Goal: Task Accomplishment & Management: Complete application form

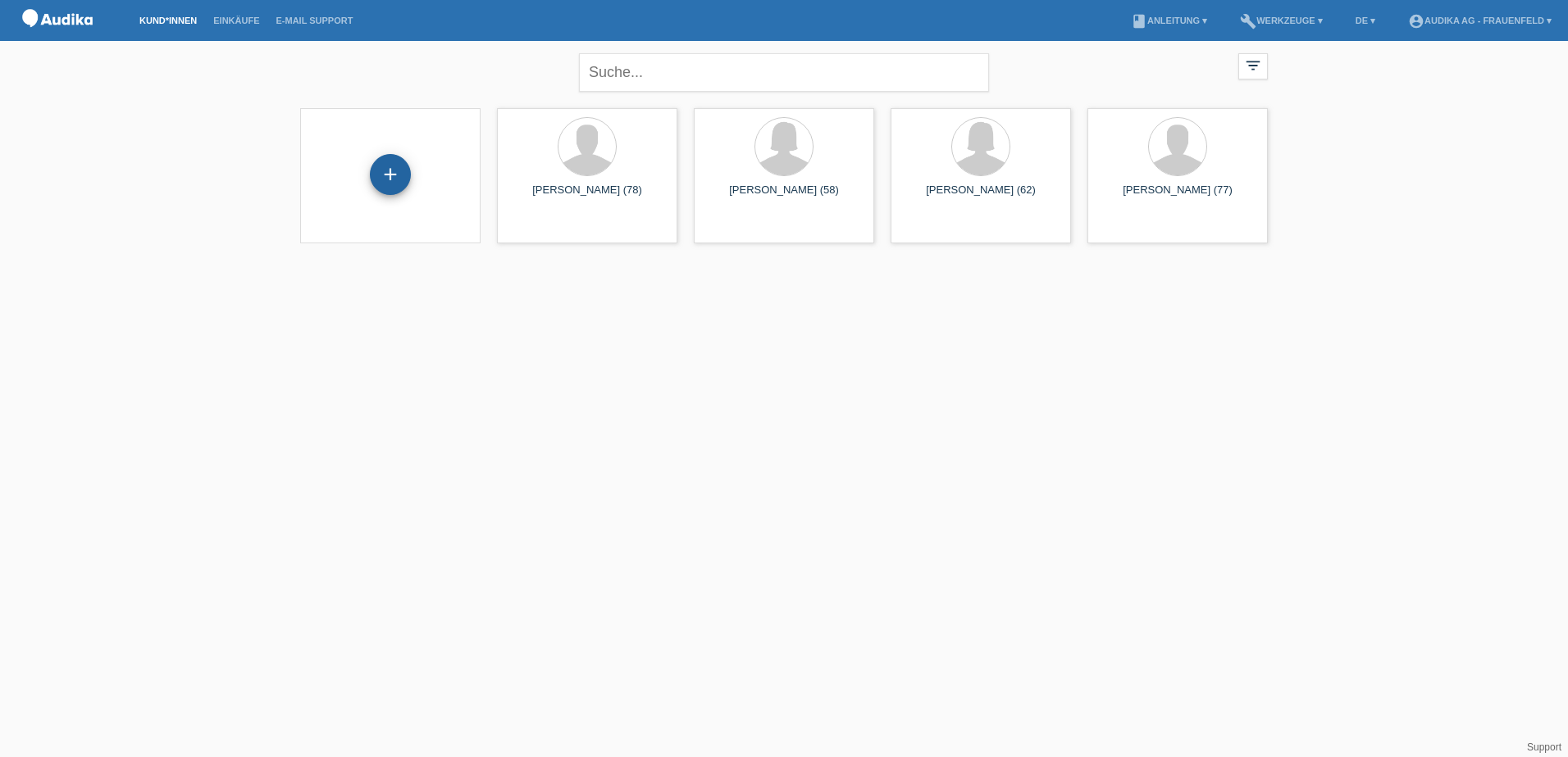
click at [389, 176] on div "+" at bounding box center [391, 174] width 41 height 41
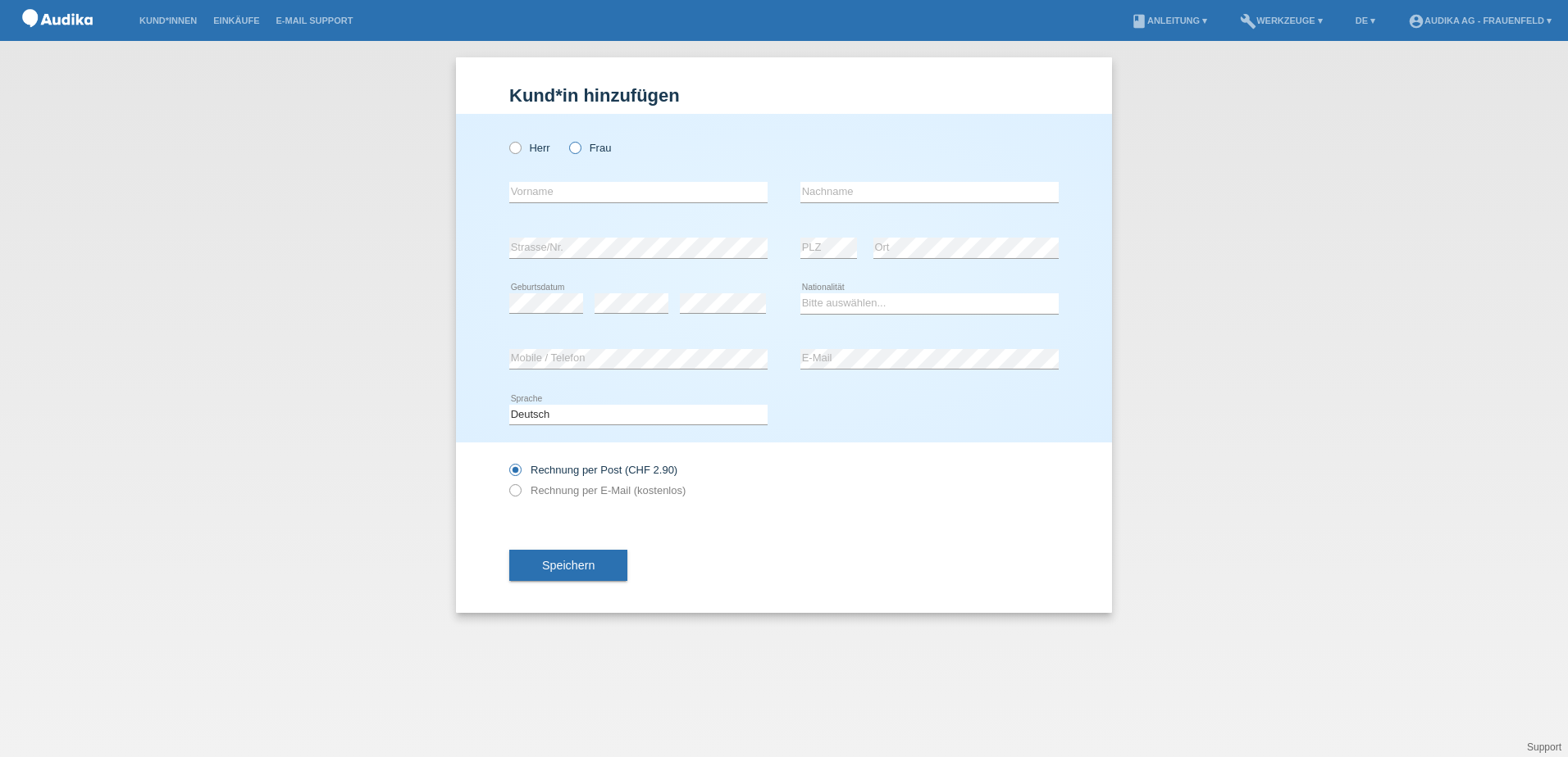
click at [567, 139] on icon at bounding box center [567, 139] width 0 height 0
click at [577, 150] on input "Frau" at bounding box center [575, 147] width 10 height 10
radio input "true"
click at [573, 193] on input "text" at bounding box center [639, 192] width 258 height 21
type input "Maria"
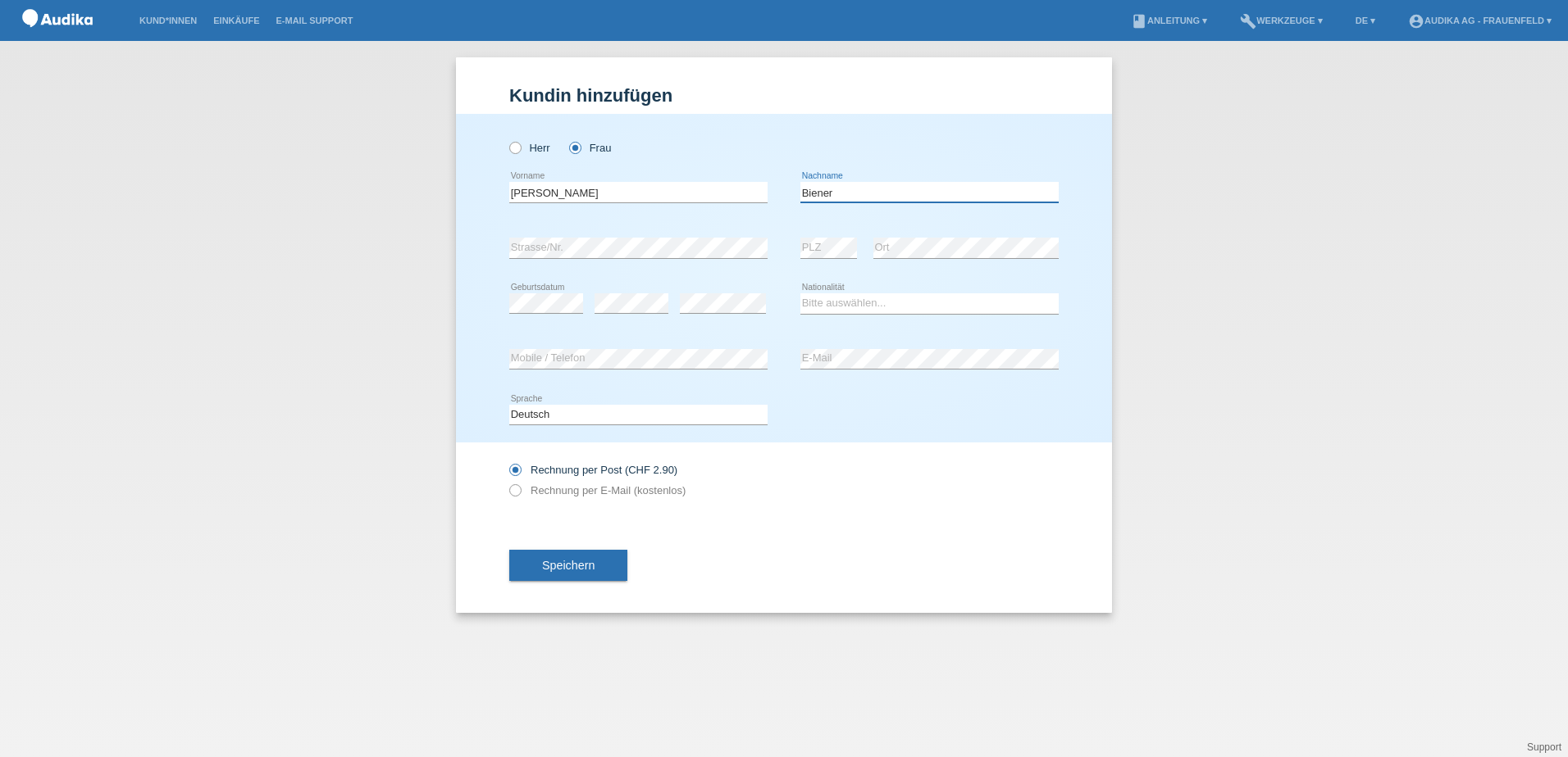
type input "Biener"
click at [824, 301] on select "Bitte auswählen... Schweiz Deutschland Liechtenstein Österreich ------------ Af…" at bounding box center [929, 302] width 258 height 20
select select "CH"
click at [800, 293] on select "Bitte auswählen... Schweiz Deutschland Liechtenstein Österreich ------------ Af…" at bounding box center [929, 302] width 258 height 20
click at [507, 482] on icon at bounding box center [507, 482] width 0 height 0
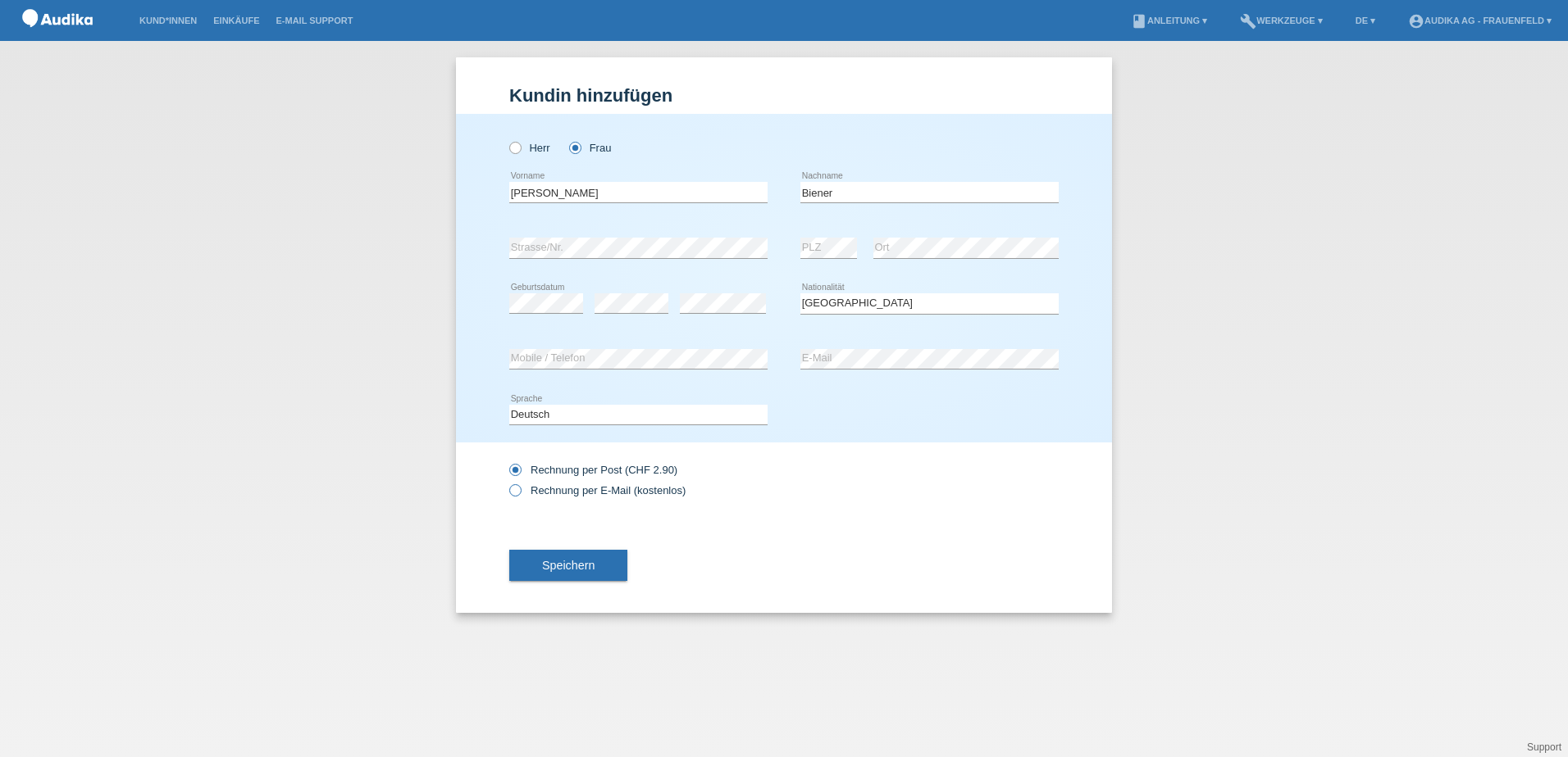
click at [513, 490] on input "Rechnung per E-Mail (kostenlos)" at bounding box center [515, 495] width 10 height 21
radio input "true"
click at [573, 568] on span "Speichern" at bounding box center [568, 565] width 52 height 13
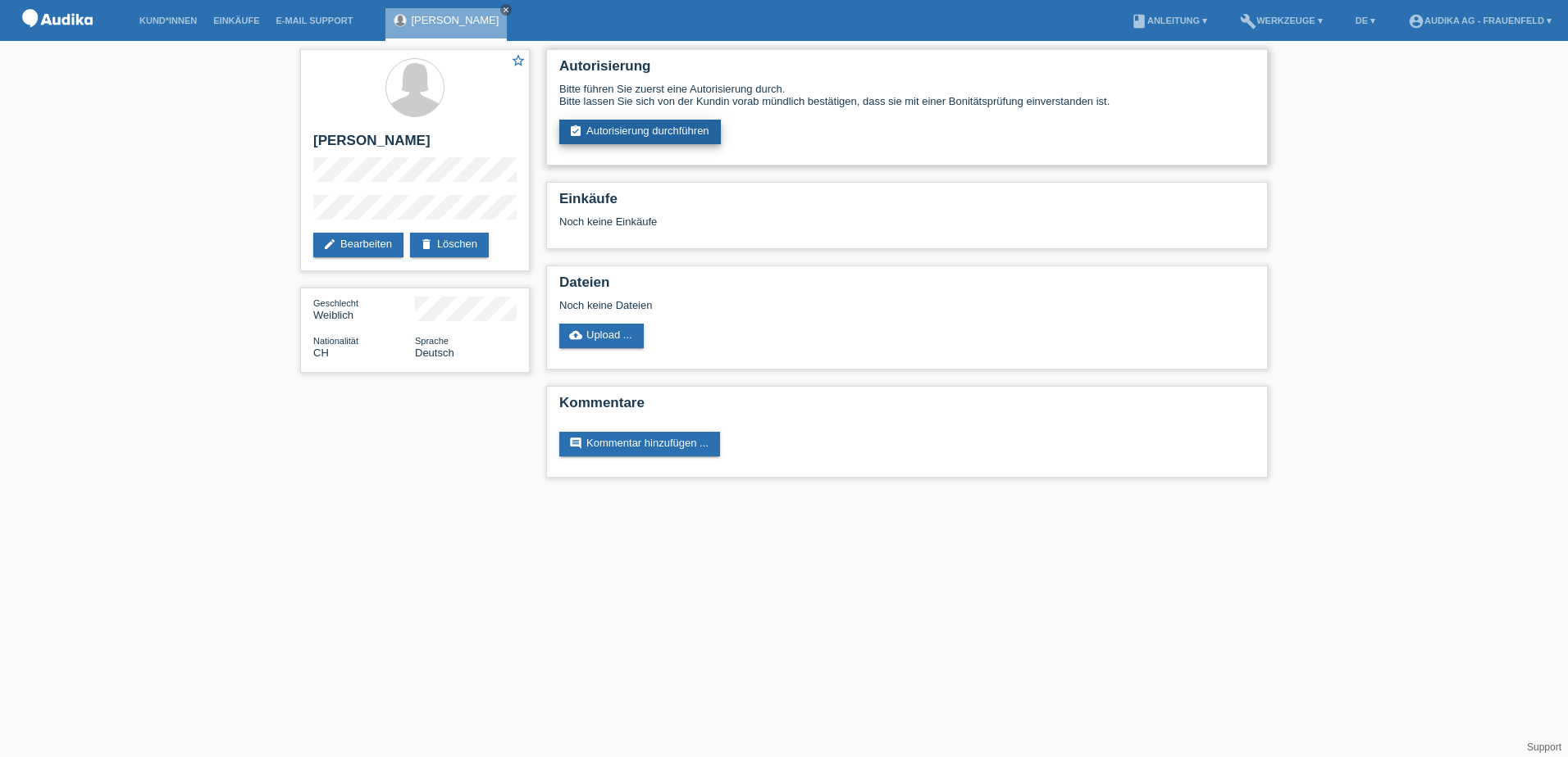
click at [643, 130] on link "assignment_turned_in Autorisierung durchführen" at bounding box center [640, 132] width 162 height 25
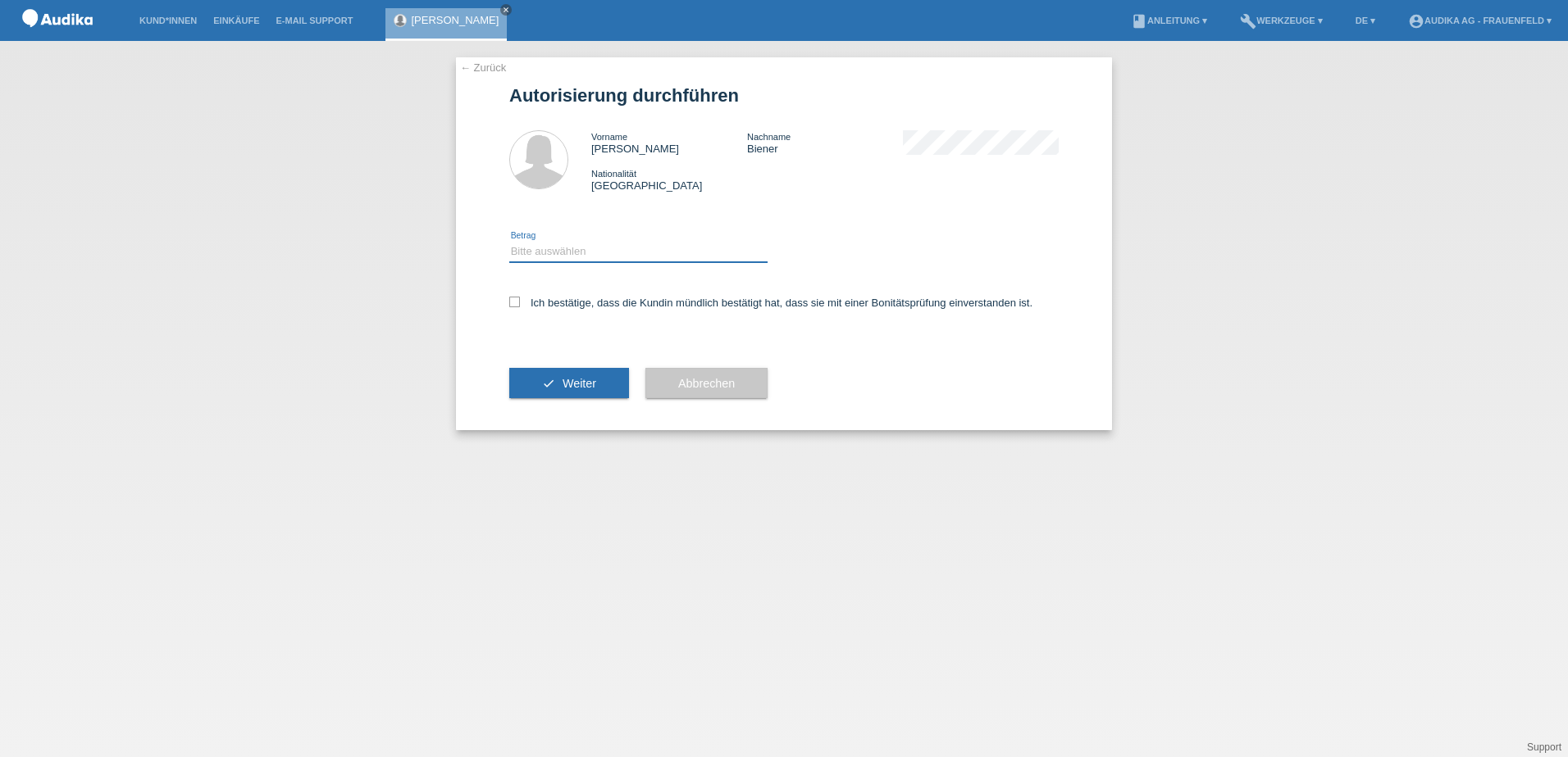
click at [519, 250] on select "Bitte auswählen CHF 1.00 - CHF 499.00 CHF 500.00 - CHF 1'999.00 CHF 2'000.00 - …" at bounding box center [639, 251] width 258 height 20
select select "3"
click at [510, 242] on select "Bitte auswählen CHF 1.00 - CHF 499.00 CHF 500.00 - CHF 1'999.00 CHF 2'000.00 - …" at bounding box center [639, 251] width 258 height 20
click at [511, 302] on icon at bounding box center [515, 302] width 10 height 10
click at [511, 302] on input "Ich bestätige, dass die Kundin mündlich bestätigt hat, dass sie mit einer Bonit…" at bounding box center [515, 302] width 10 height 10
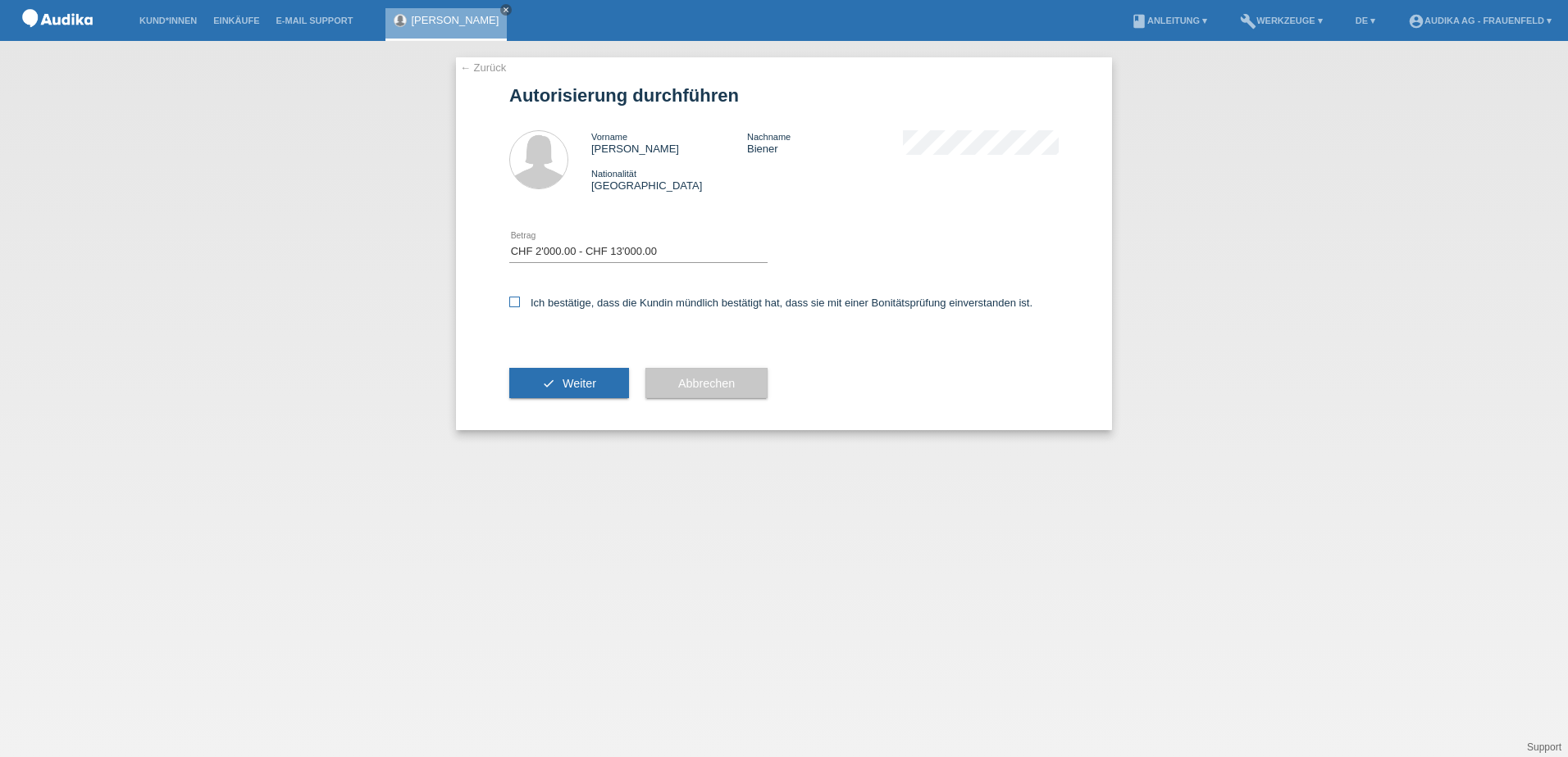
checkbox input "true"
click at [578, 384] on span "Weiter" at bounding box center [579, 383] width 33 height 13
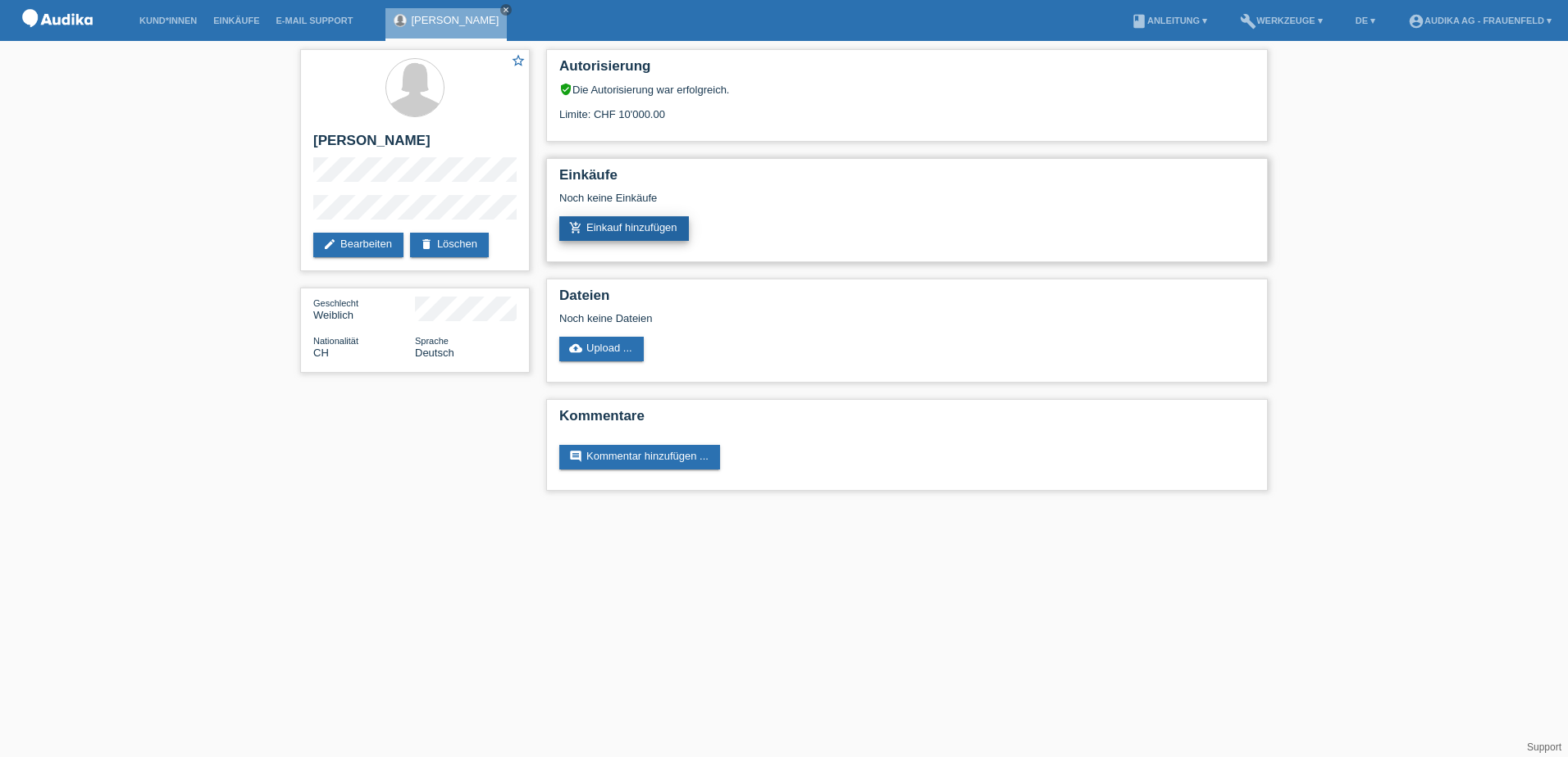
click at [626, 227] on link "add_shopping_cart Einkauf hinzufügen" at bounding box center [624, 228] width 130 height 25
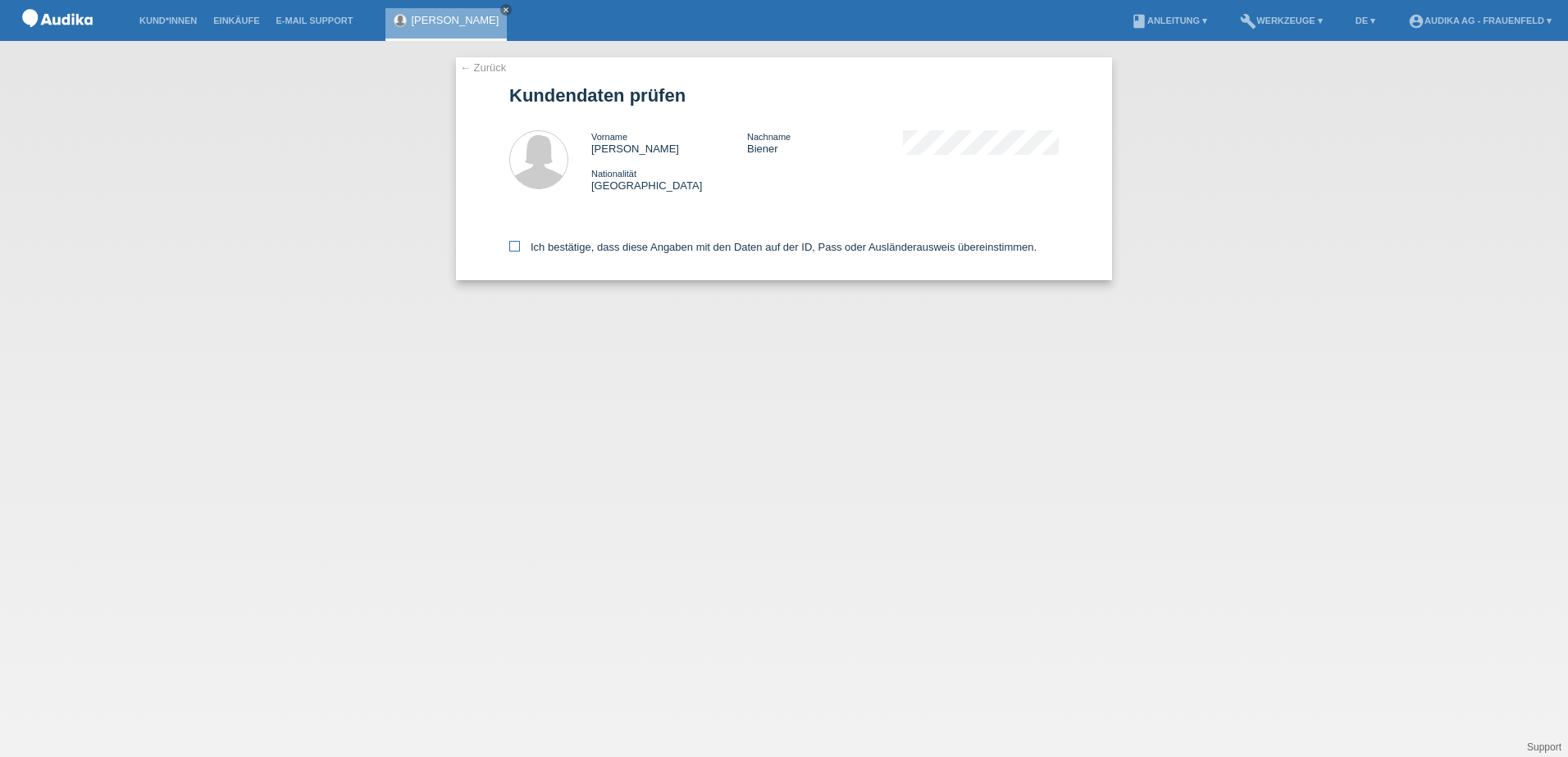
click at [514, 248] on icon at bounding box center [515, 246] width 10 height 10
click at [514, 248] on input "Ich bestätige, dass diese Angaben mit den Daten auf der ID, Pass oder Ausländer…" at bounding box center [515, 246] width 10 height 10
checkbox input "true"
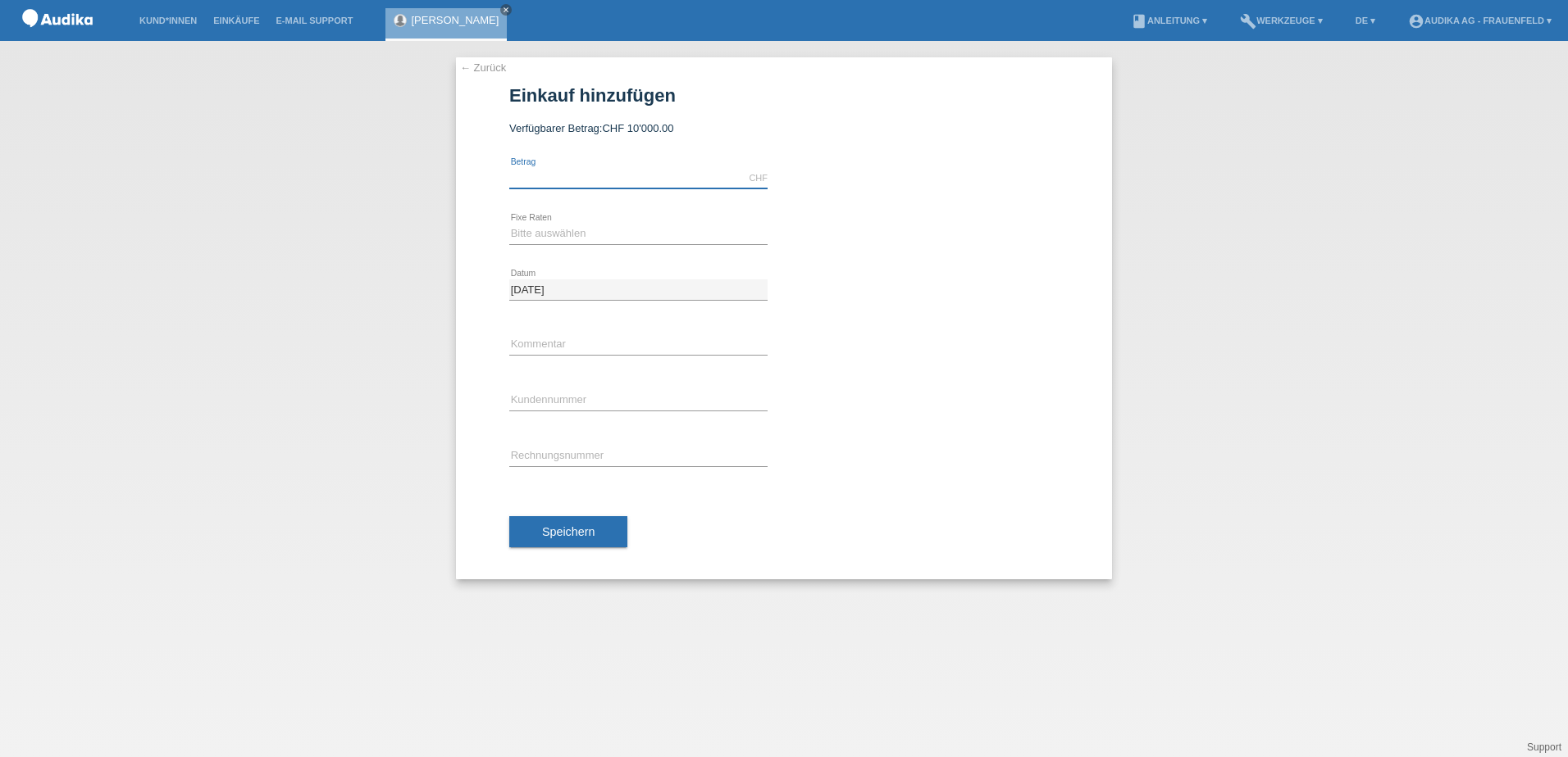
click at [556, 179] on input "text" at bounding box center [639, 179] width 258 height 21
type input "6999.00"
click at [545, 234] on select "Bitte auswählen 12 Raten 24 Raten" at bounding box center [639, 233] width 258 height 20
select select "178"
click at [510, 224] on select "Bitte auswählen 12 Raten 24 Raten" at bounding box center [639, 233] width 258 height 20
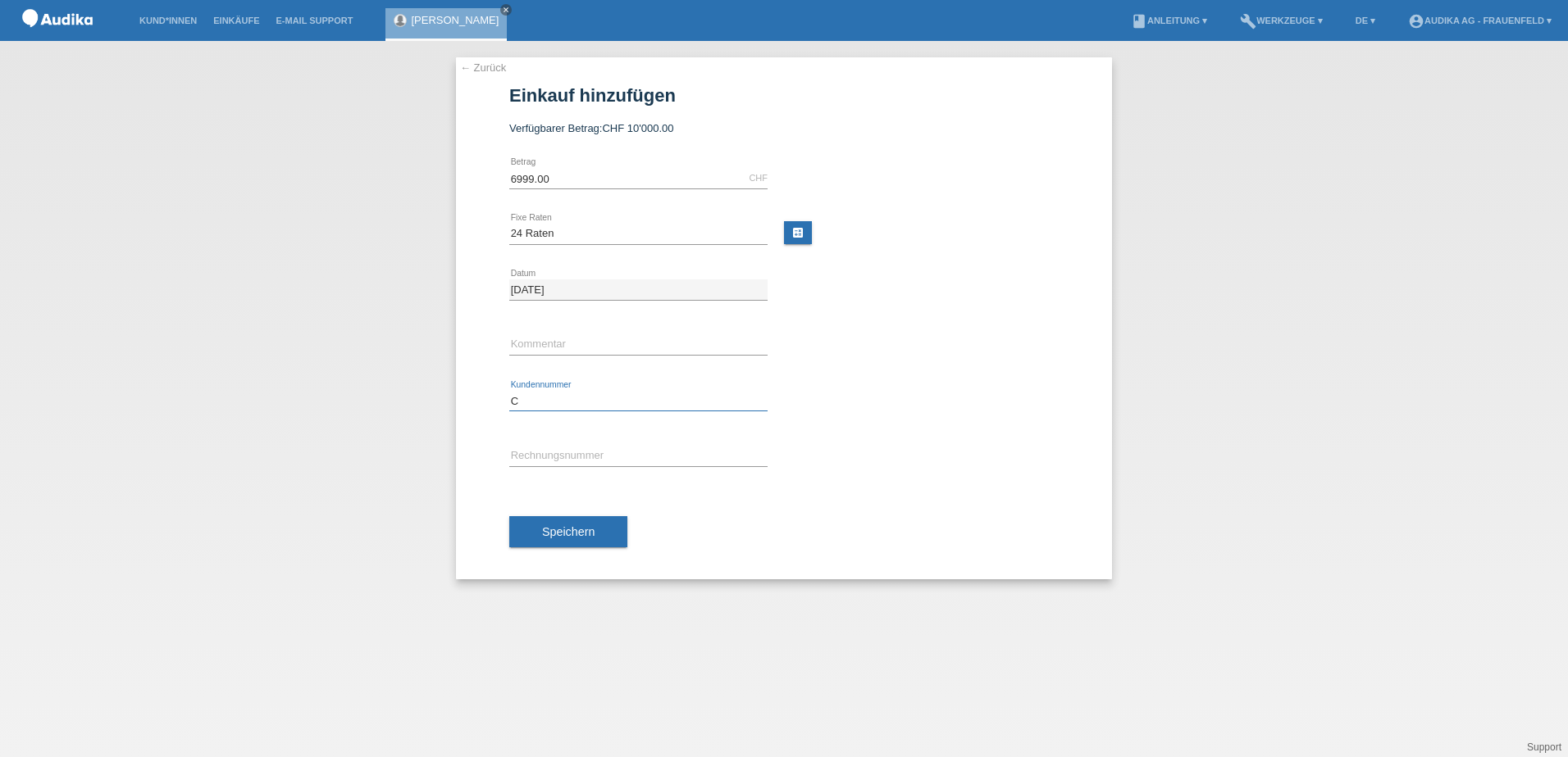
click at [548, 393] on input "C" at bounding box center [639, 401] width 258 height 21
paste input "1484828"
type input "C1484828"
click at [557, 461] on input "SOI" at bounding box center [639, 457] width 258 height 21
click at [204, 259] on div "← Zurück Einkauf hinzufügen Verfügbarer Betrag: CHF 10'000.00 6999.00 error Bet…" at bounding box center [784, 399] width 1568 height 716
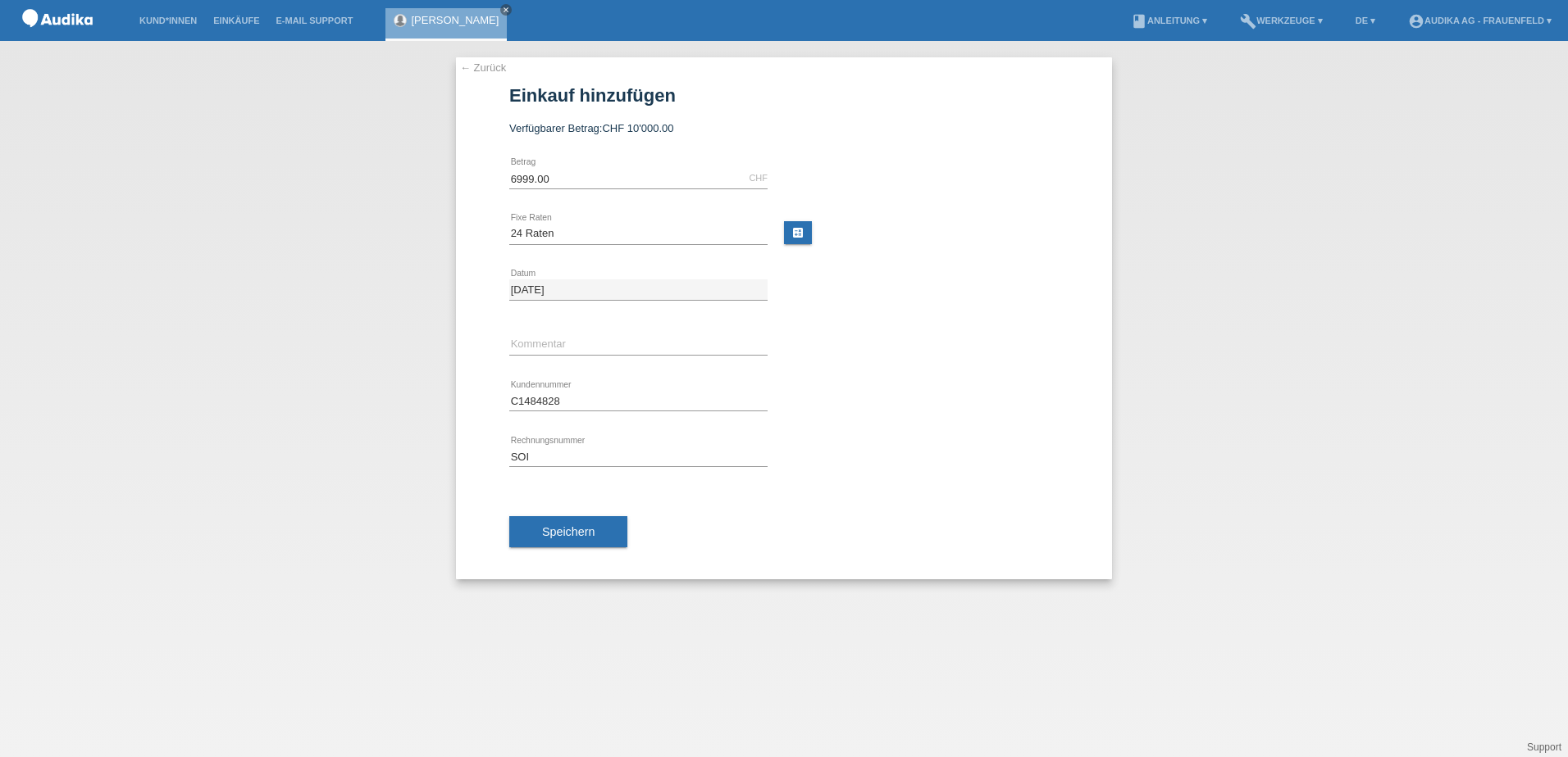
click at [1260, 150] on div "← Zurück Einkauf hinzufügen Verfügbarer Betrag: CHF 10'000.00 6999.00 error Bet…" at bounding box center [784, 399] width 1568 height 716
click at [540, 449] on input "SOI" at bounding box center [639, 457] width 258 height 21
type input "SOI000470890"
click at [559, 533] on span "Speichern" at bounding box center [568, 531] width 52 height 13
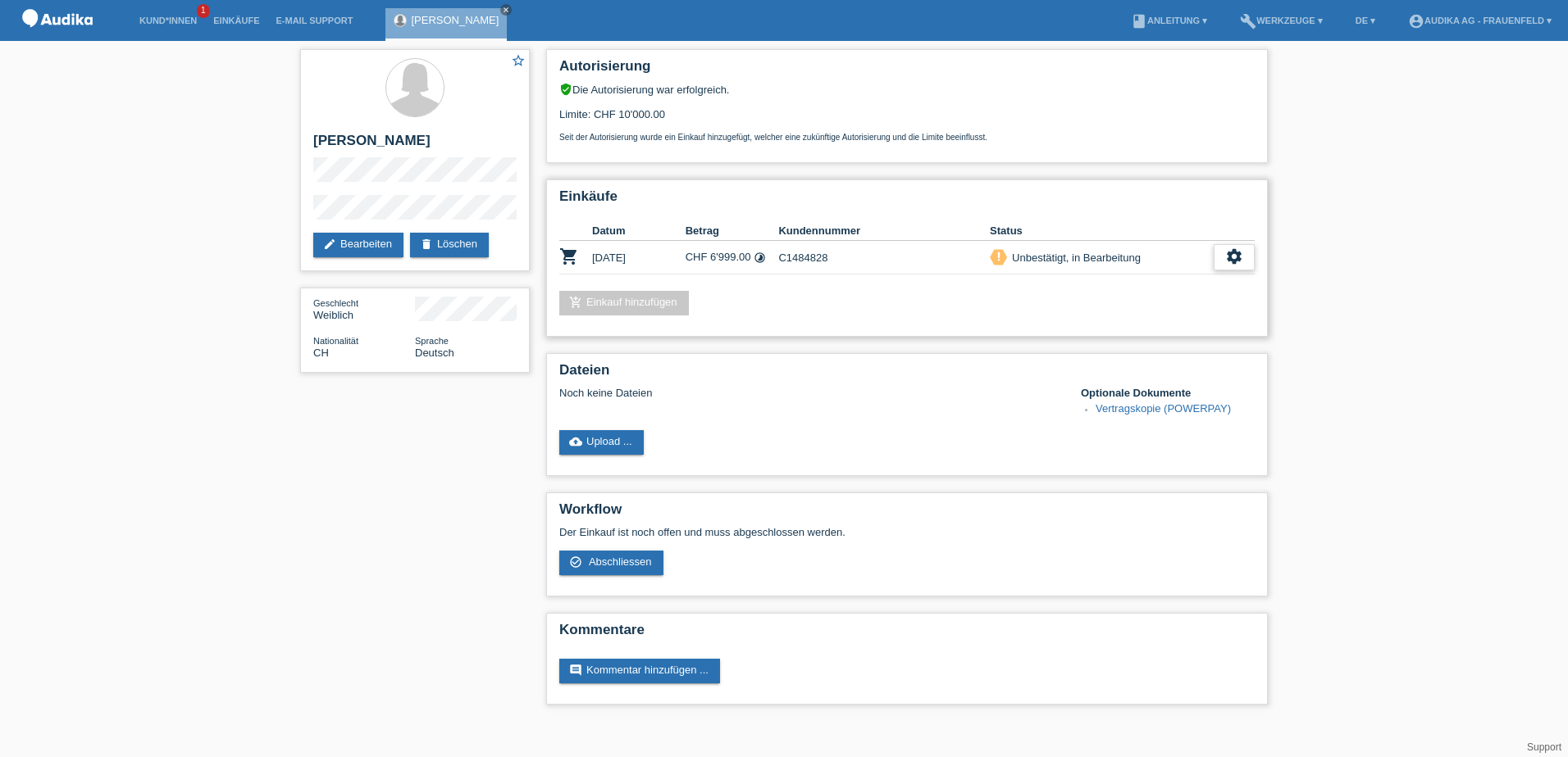
click at [1235, 254] on icon "settings" at bounding box center [1234, 256] width 18 height 18
click at [1077, 330] on span "Abschliessen" at bounding box center [1102, 332] width 68 height 20
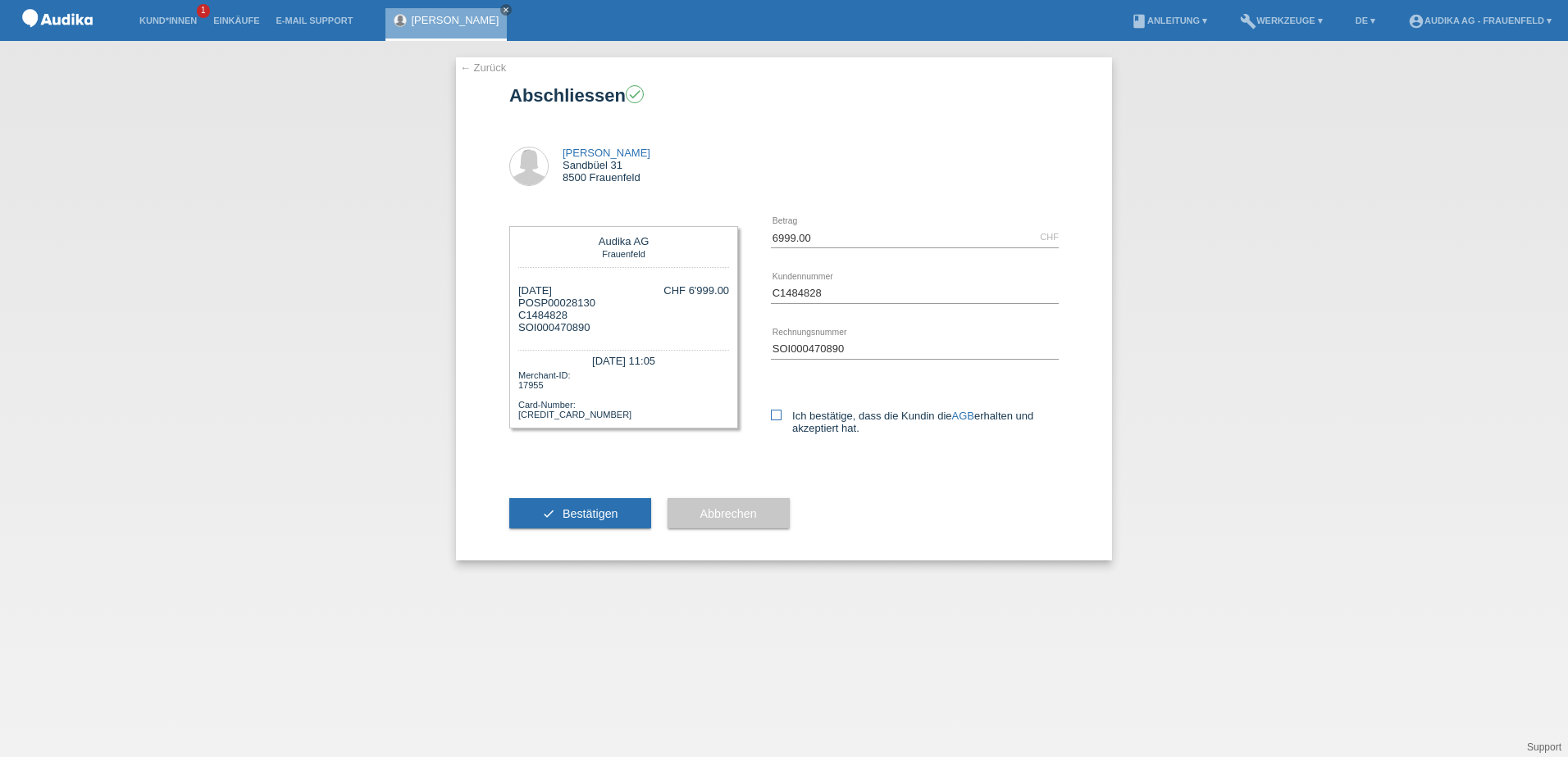
click at [776, 418] on icon at bounding box center [775, 415] width 10 height 10
click at [776, 418] on input "Ich bestätige, dass die Kundin die AGB erhalten und akzeptiert hat." at bounding box center [775, 415] width 10 height 10
checkbox input "true"
drag, startPoint x: 596, startPoint y: 299, endPoint x: 536, endPoint y: 305, distance: 60.3
click at [536, 305] on div "[DATE] POSP00028130 C1484828 SOI000470890 CHF 6'999.00" at bounding box center [623, 309] width 210 height 50
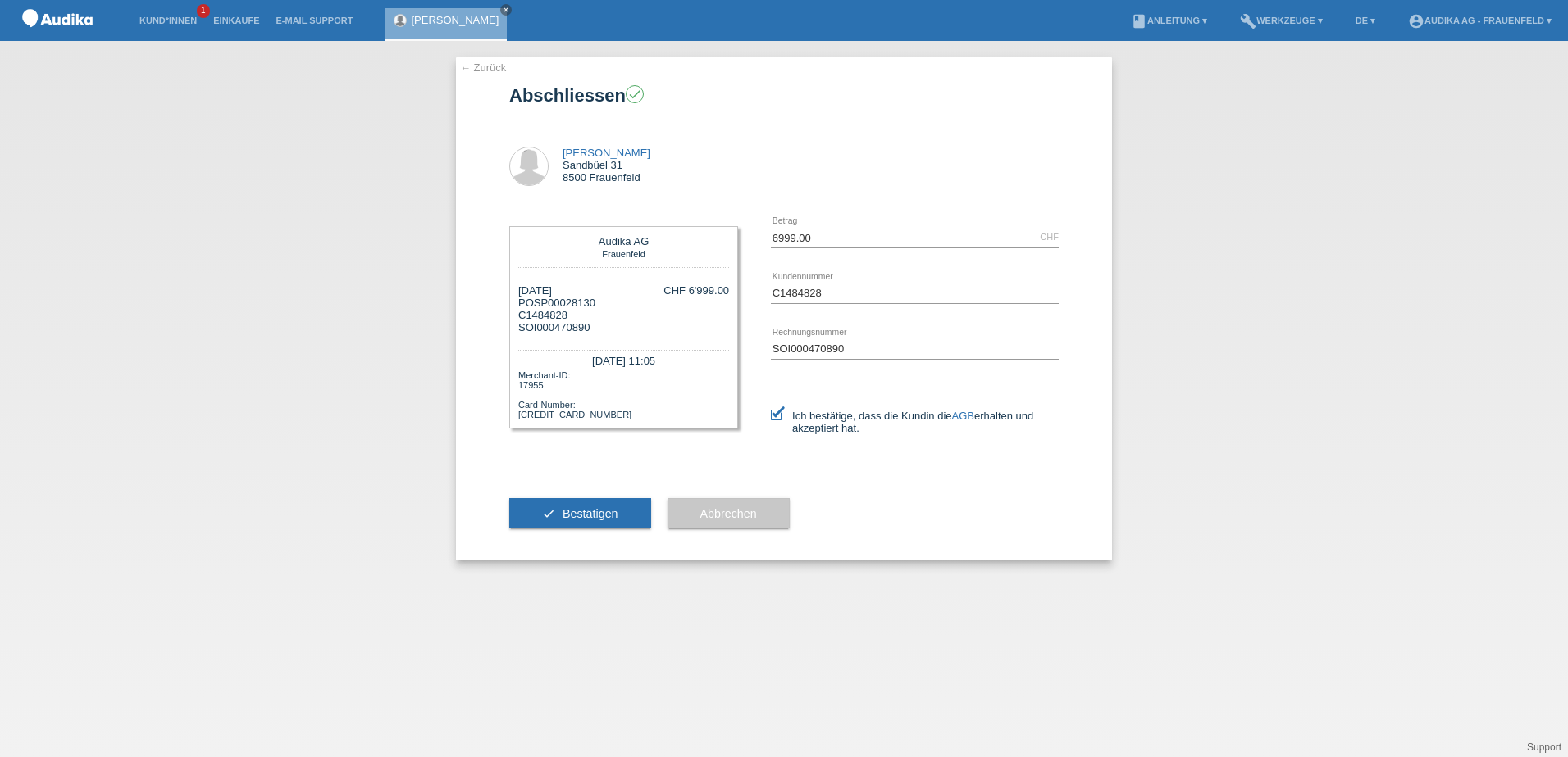
copy div "SP00028130"
click at [590, 514] on span "Bestätigen" at bounding box center [590, 513] width 56 height 13
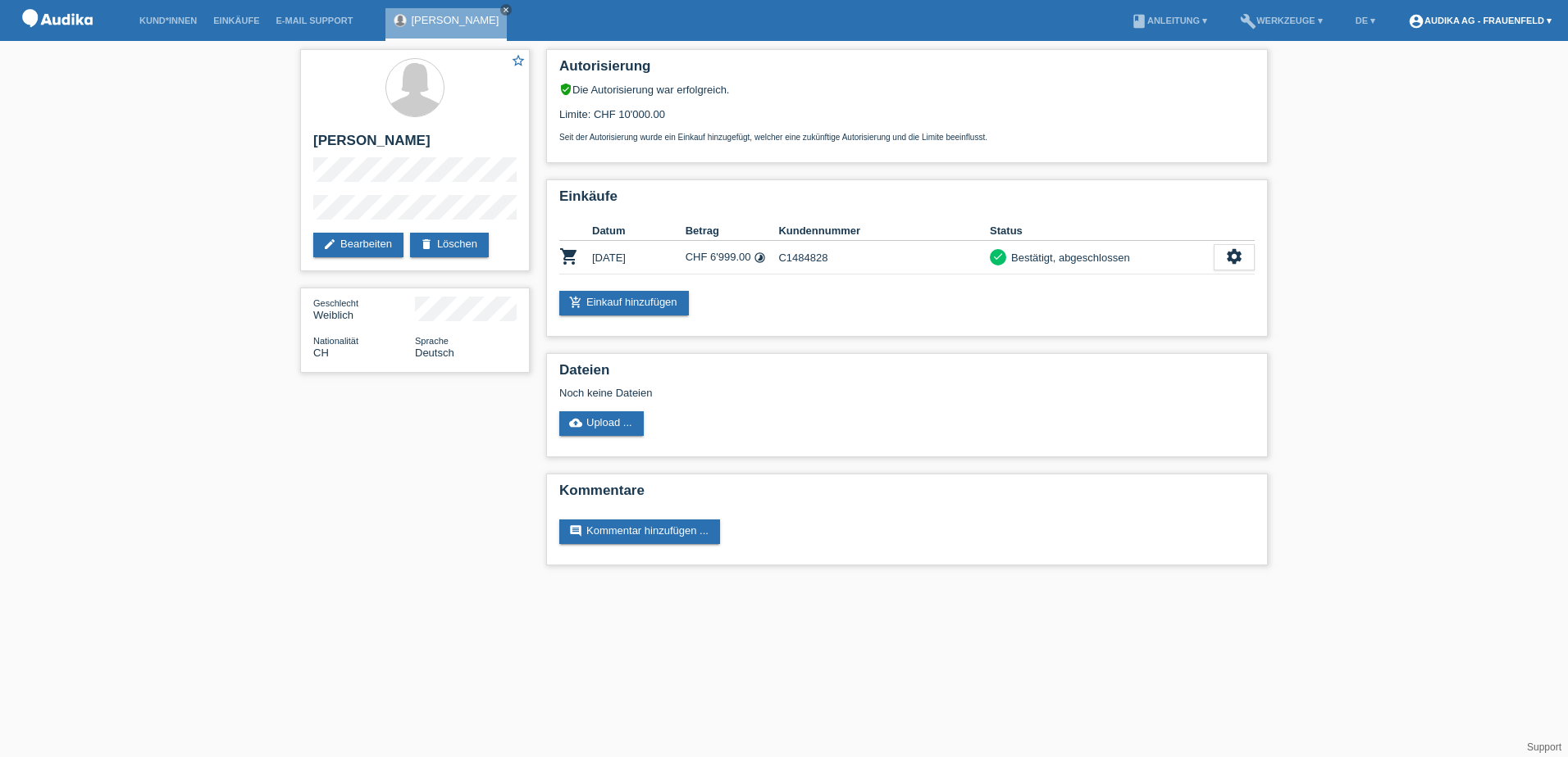
click at [1456, 22] on link "account_circle Audika AG - Frauenfeld ▾" at bounding box center [1479, 21] width 160 height 10
click at [1407, 113] on link "Logout" at bounding box center [1412, 119] width 32 height 12
